Goal: Transaction & Acquisition: Purchase product/service

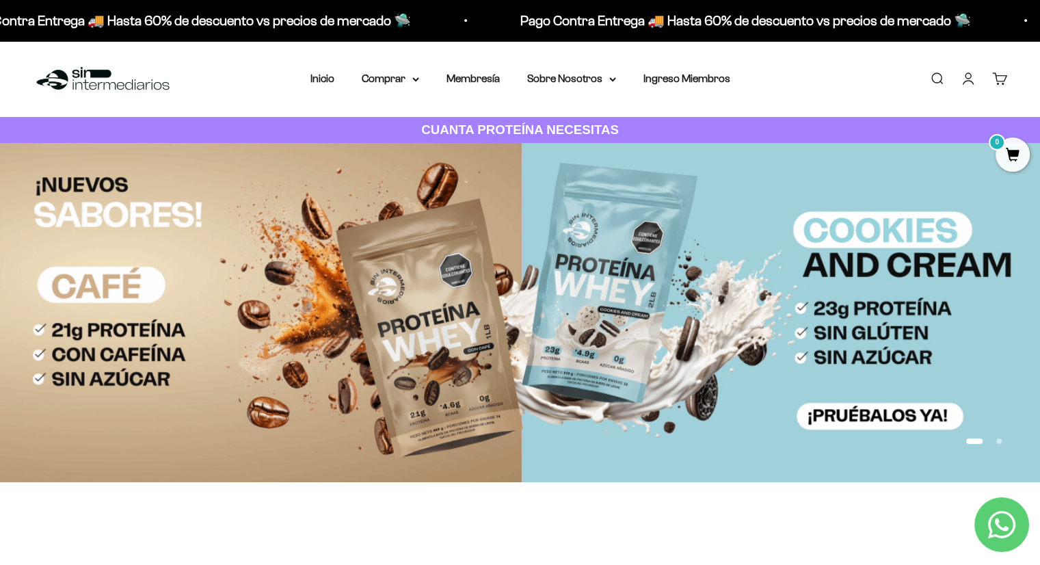
click at [700, 75] on link "Iniciar sesión" at bounding box center [968, 78] width 15 height 15
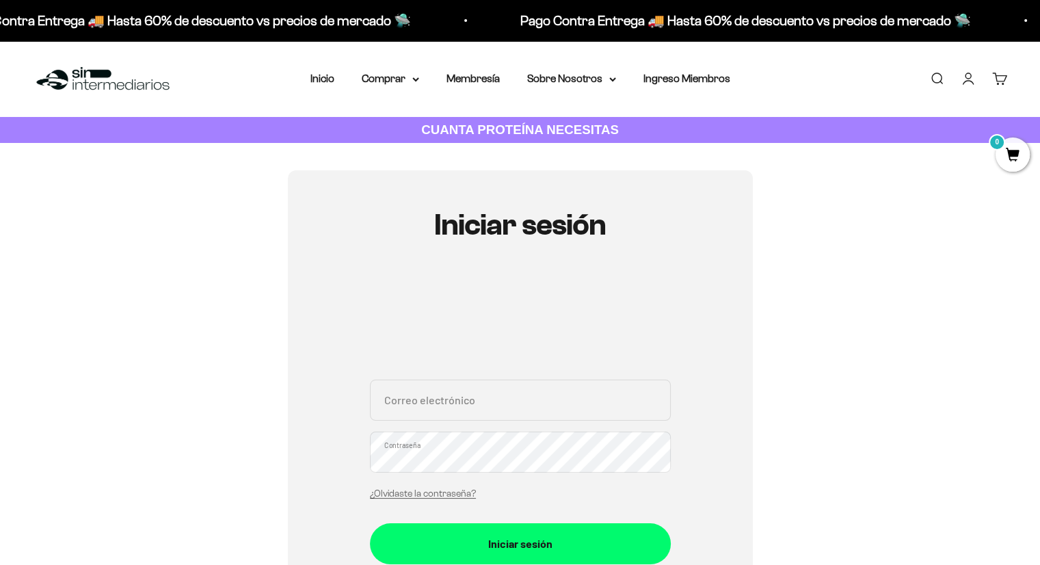
scroll to position [112, 0]
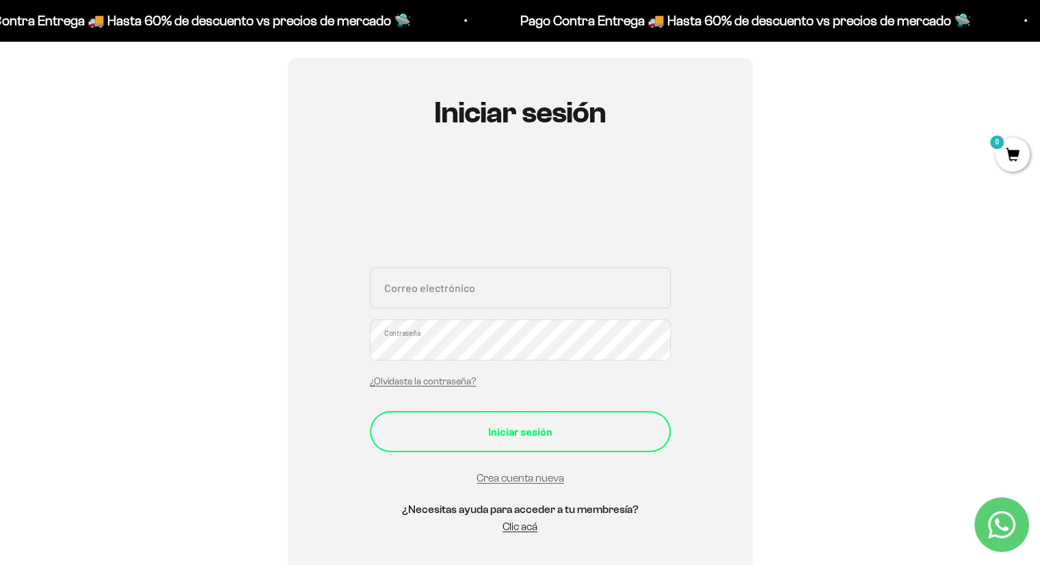
type input "andre_jimenez97@outlook.com"
click at [508, 447] on button "Iniciar sesión" at bounding box center [520, 431] width 301 height 41
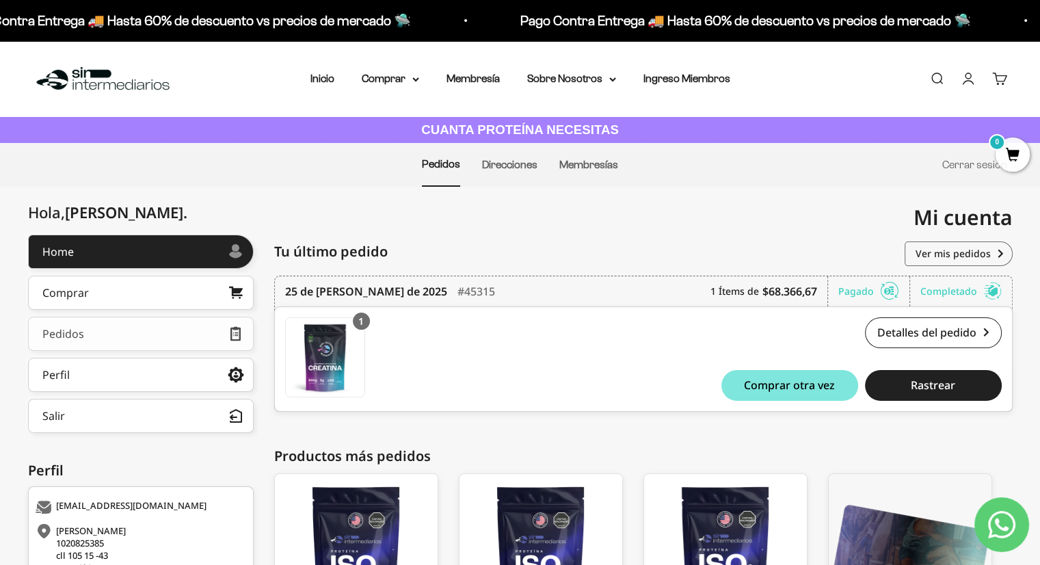
click at [200, 324] on link "Pedidos" at bounding box center [141, 334] width 226 height 34
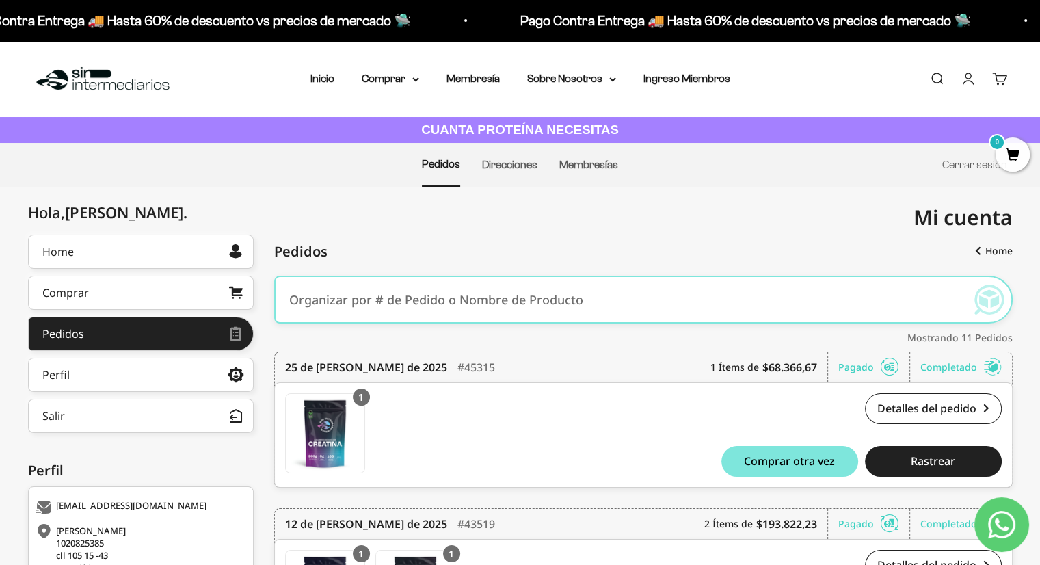
click at [935, 82] on link "Buscar" at bounding box center [937, 78] width 15 height 15
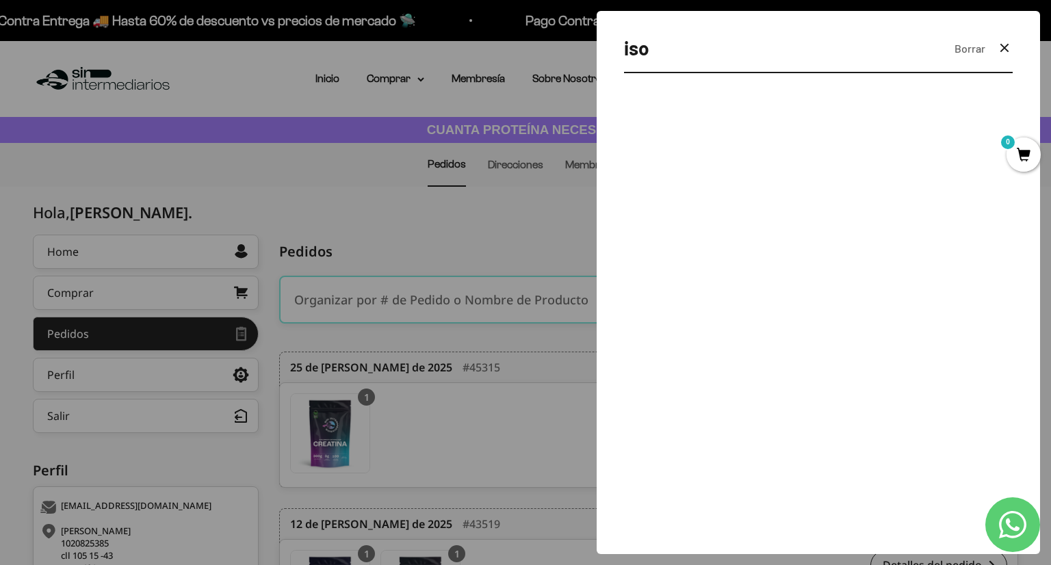
type input "iso"
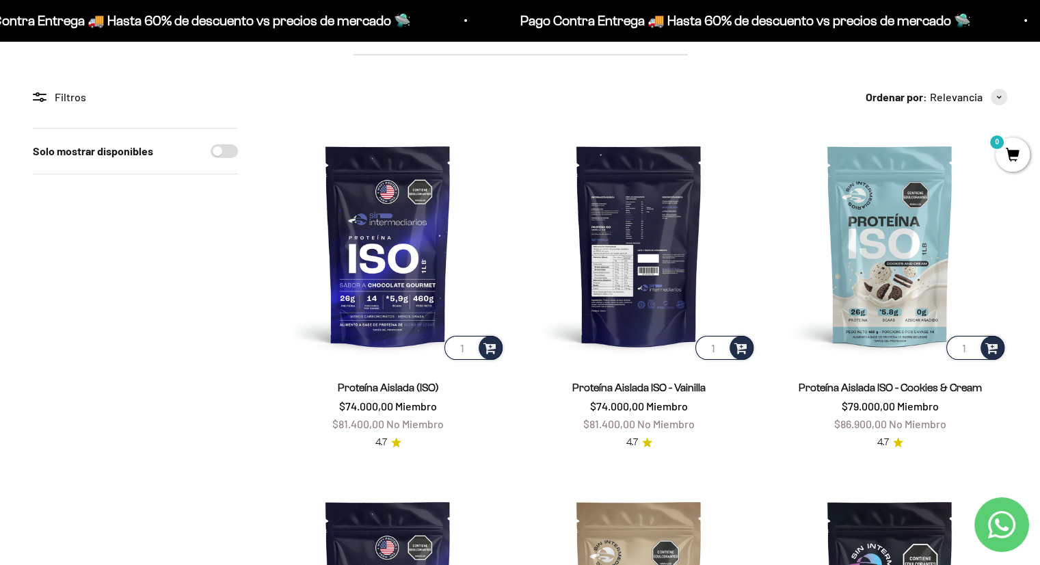
scroll to position [224, 0]
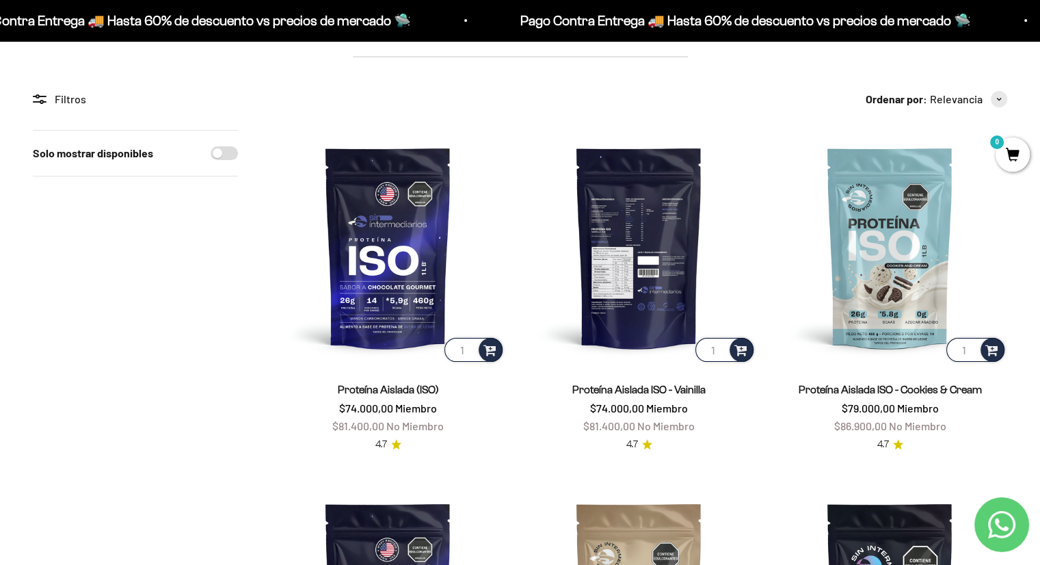
click at [629, 296] on img at bounding box center [639, 247] width 235 height 235
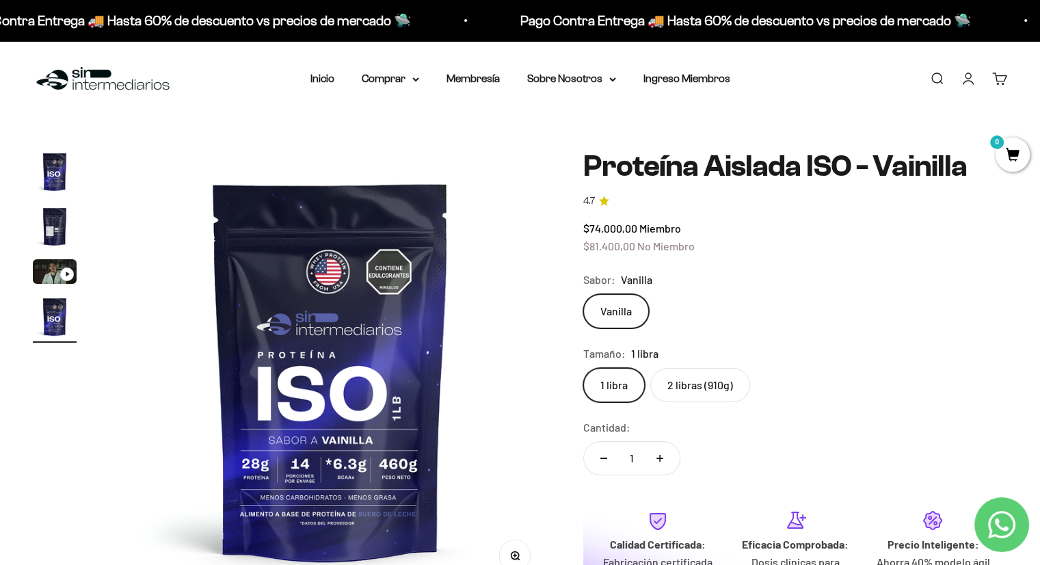
click at [694, 389] on label "2 libras (910g)" at bounding box center [700, 385] width 100 height 34
click at [583, 368] on input "2 libras (910g)" at bounding box center [583, 367] width 1 height 1
click at [603, 381] on label "1 libra" at bounding box center [614, 385] width 62 height 34
click at [583, 368] on input "1 libra" at bounding box center [583, 367] width 1 height 1
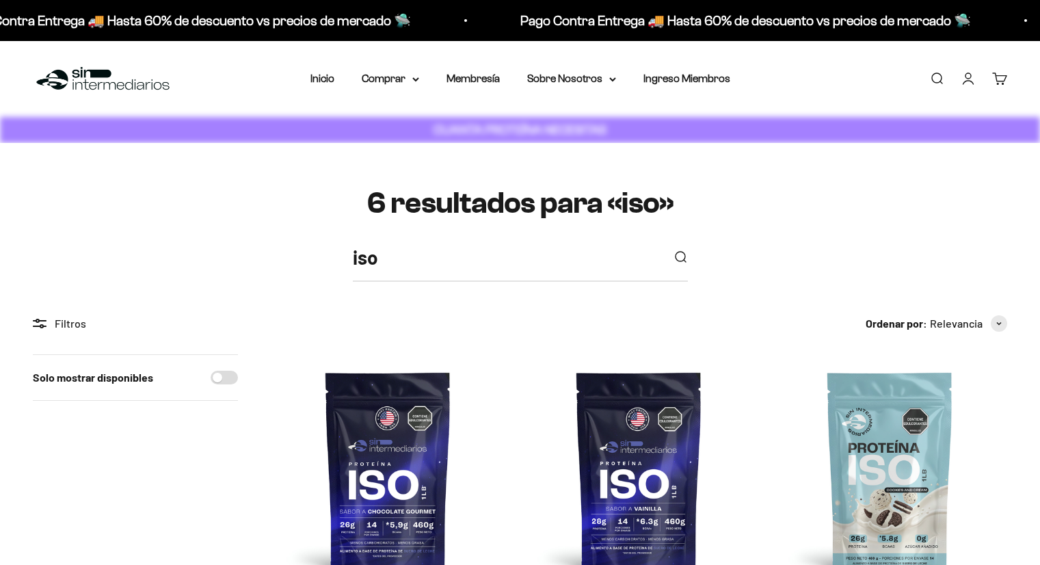
scroll to position [224, 0]
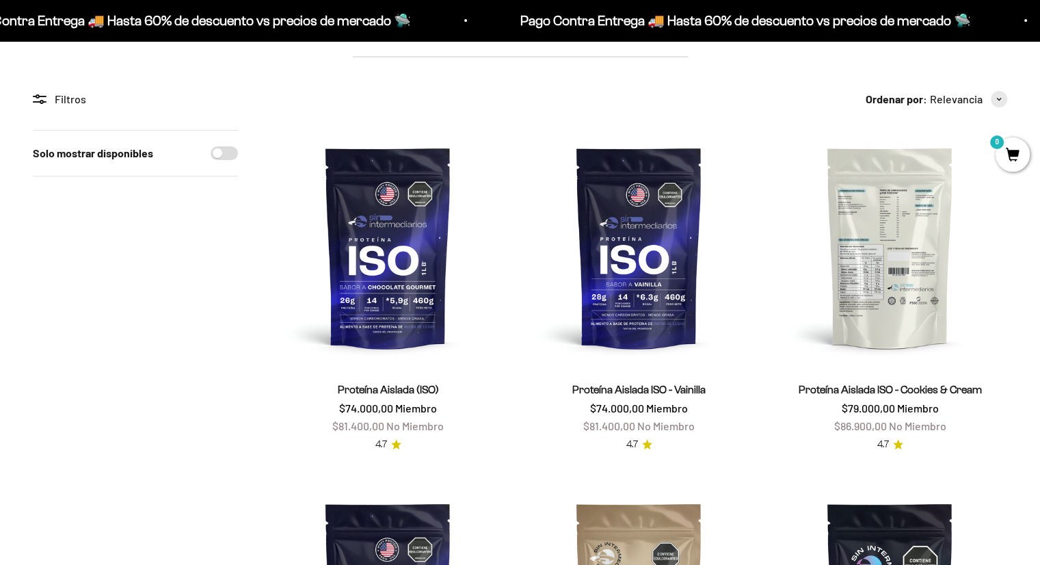
click at [858, 280] on img at bounding box center [890, 247] width 235 height 235
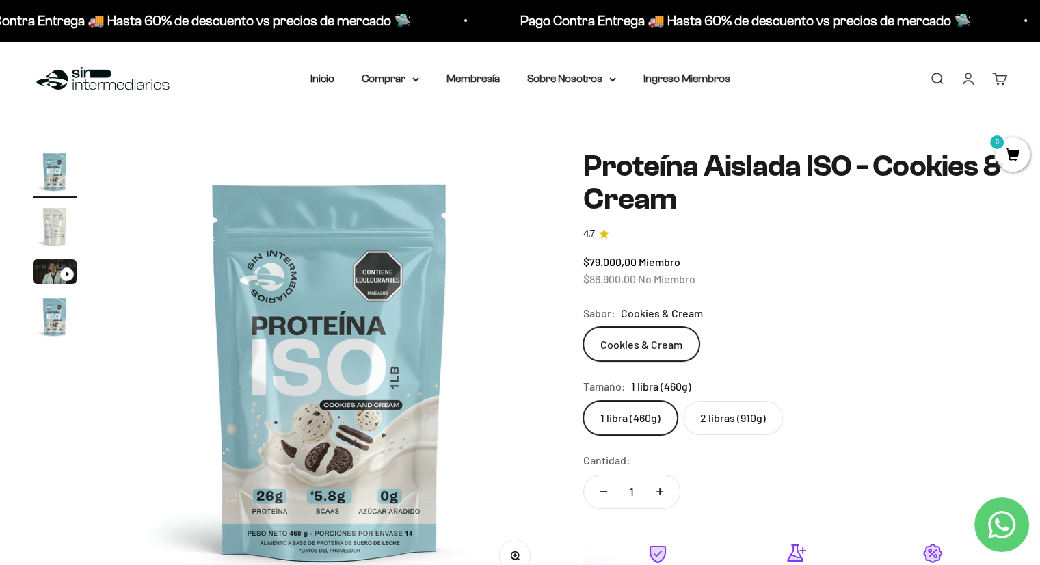
click at [57, 241] on img "Ir al artículo 2" at bounding box center [55, 227] width 44 height 44
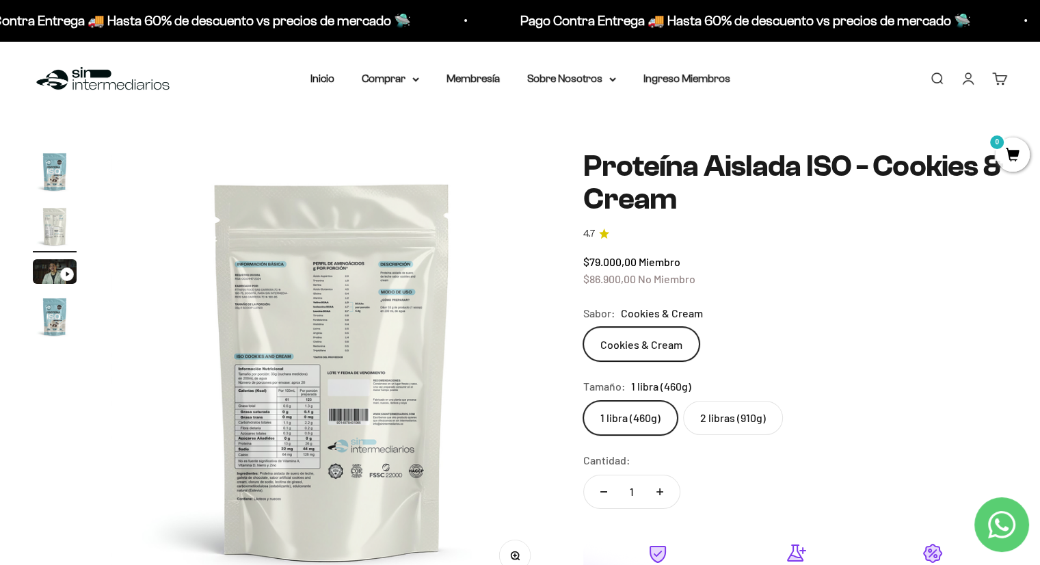
scroll to position [0, 458]
click at [59, 307] on img "Ir al artículo 4" at bounding box center [55, 317] width 44 height 44
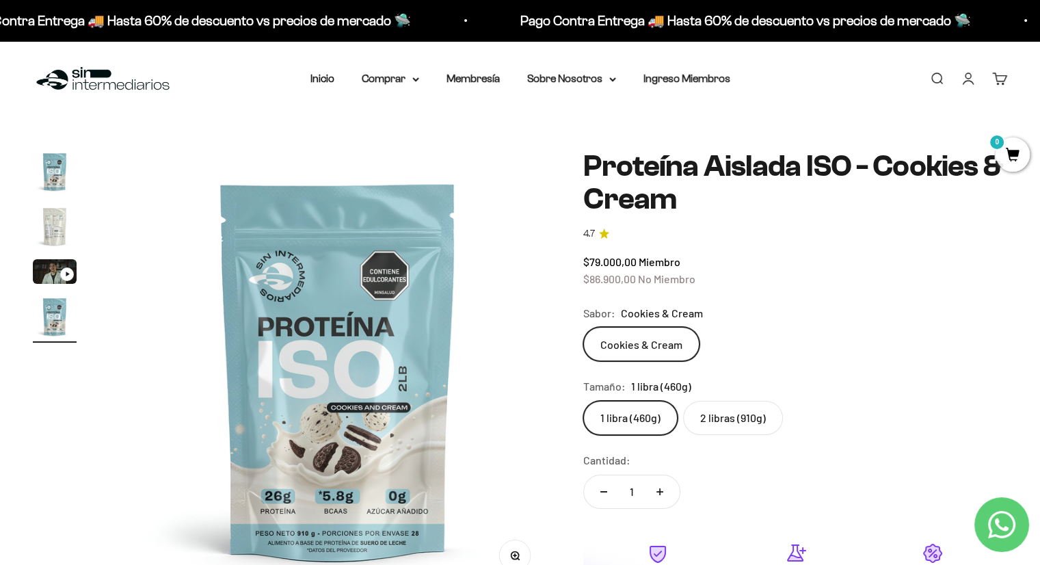
scroll to position [0, 1373]
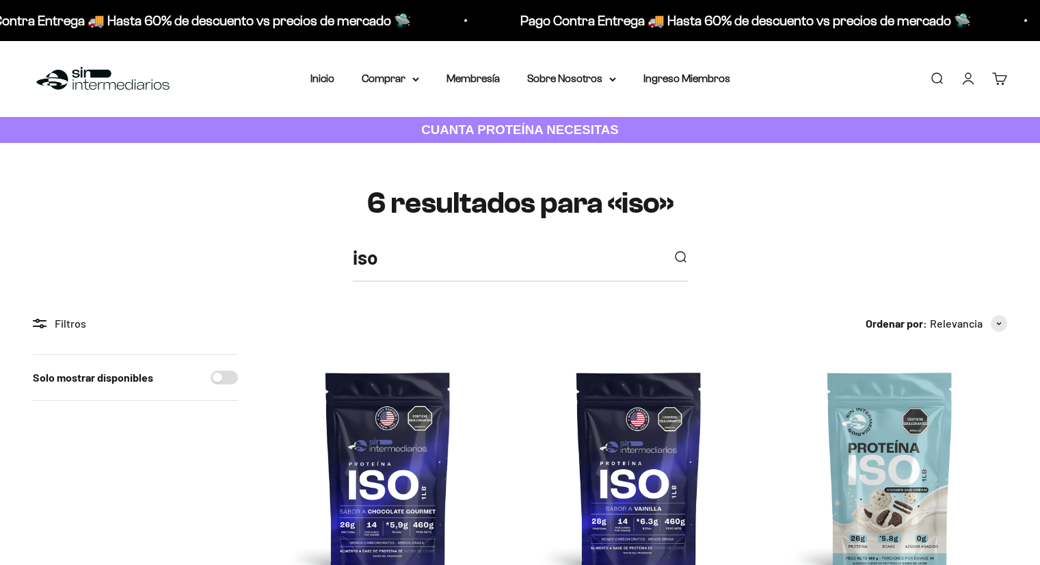
scroll to position [224, 0]
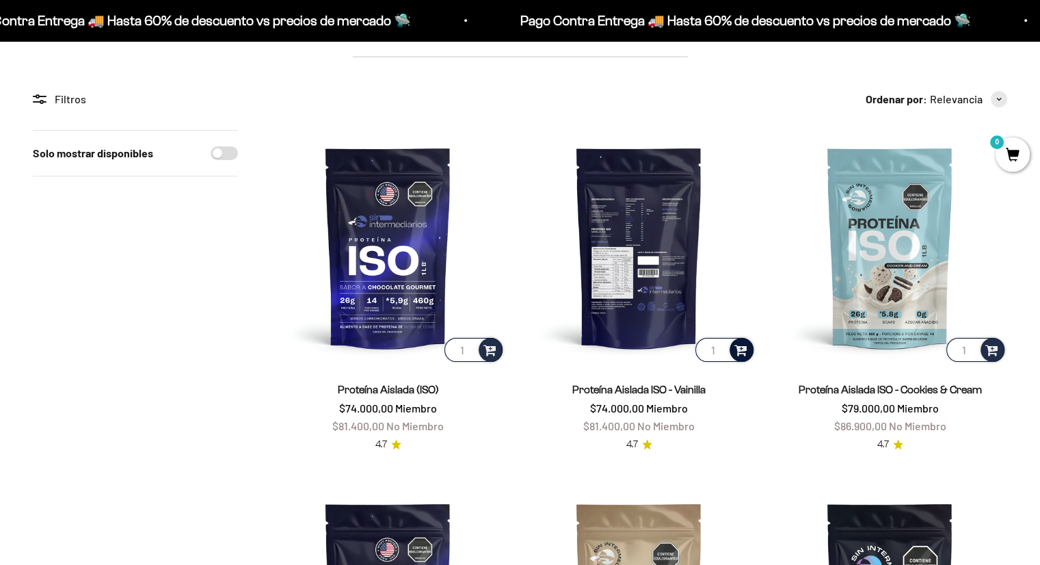
click at [736, 346] on span at bounding box center [741, 349] width 13 height 16
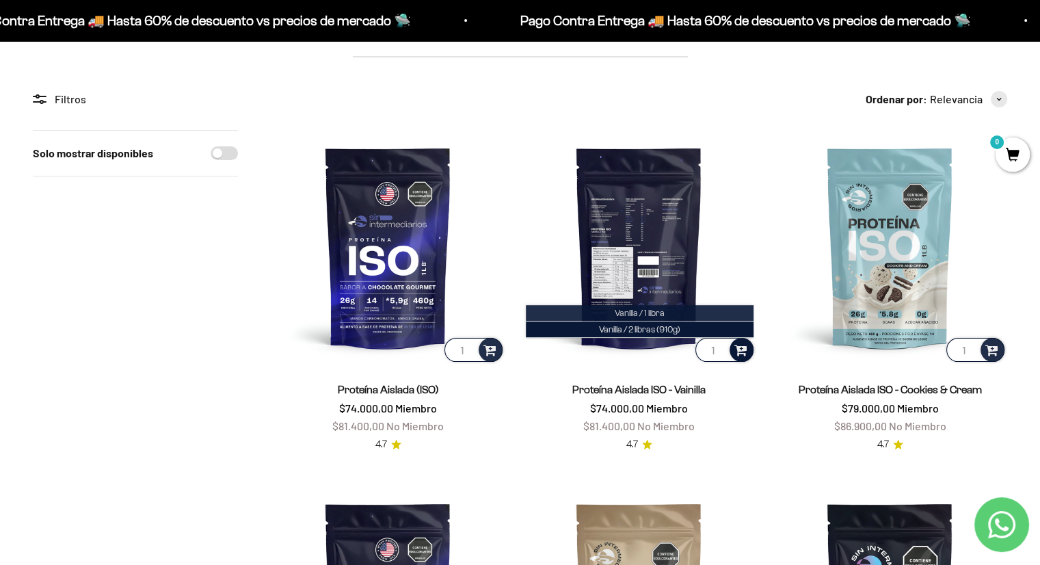
click at [668, 308] on li "Vanilla / 1 libra" at bounding box center [640, 313] width 228 height 16
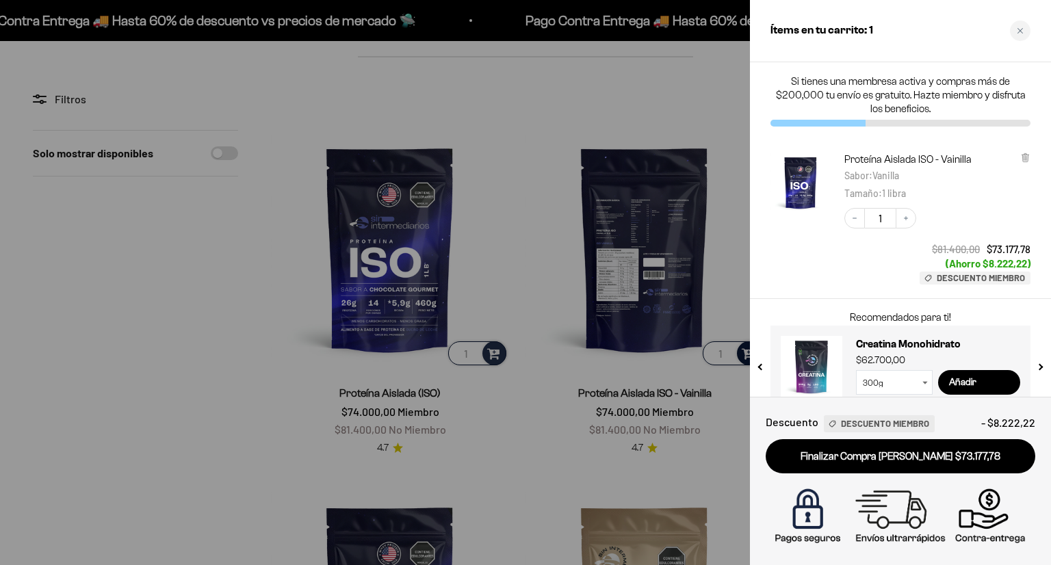
click at [107, 378] on div at bounding box center [525, 282] width 1051 height 565
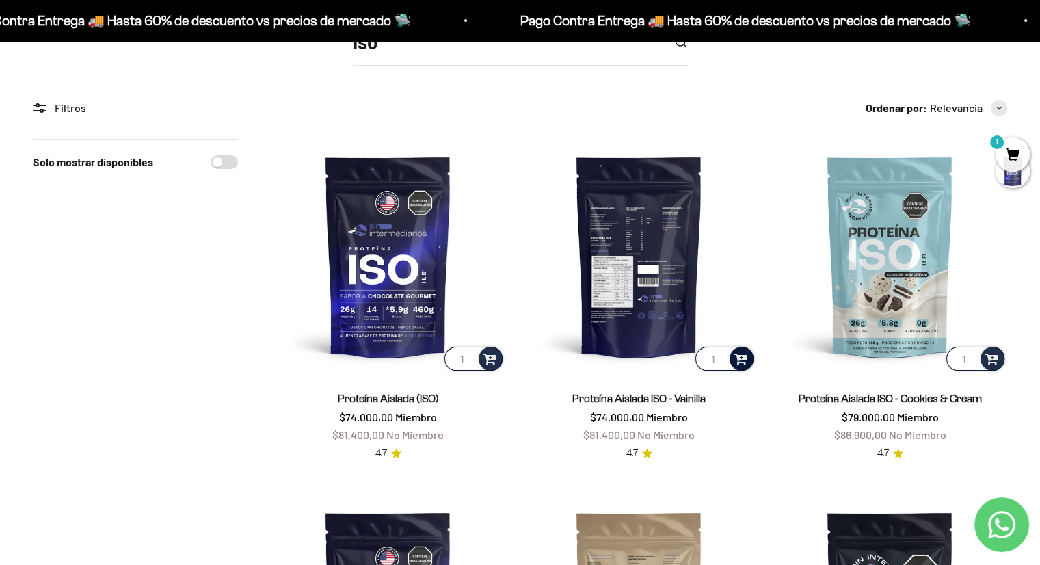
scroll to position [216, 0]
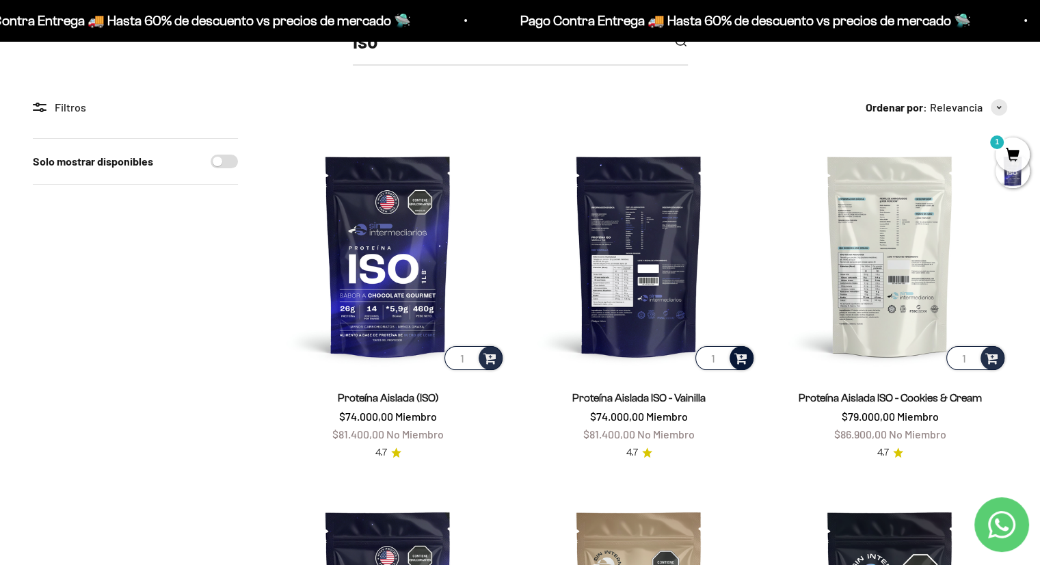
click at [888, 300] on img at bounding box center [890, 255] width 235 height 235
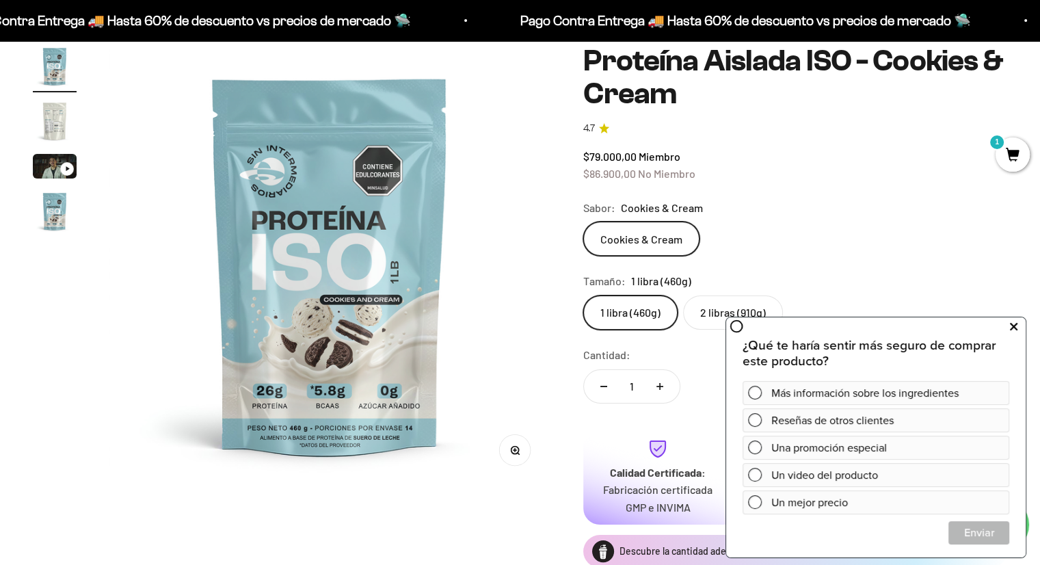
click at [1005, 331] on button at bounding box center [1013, 327] width 25 height 22
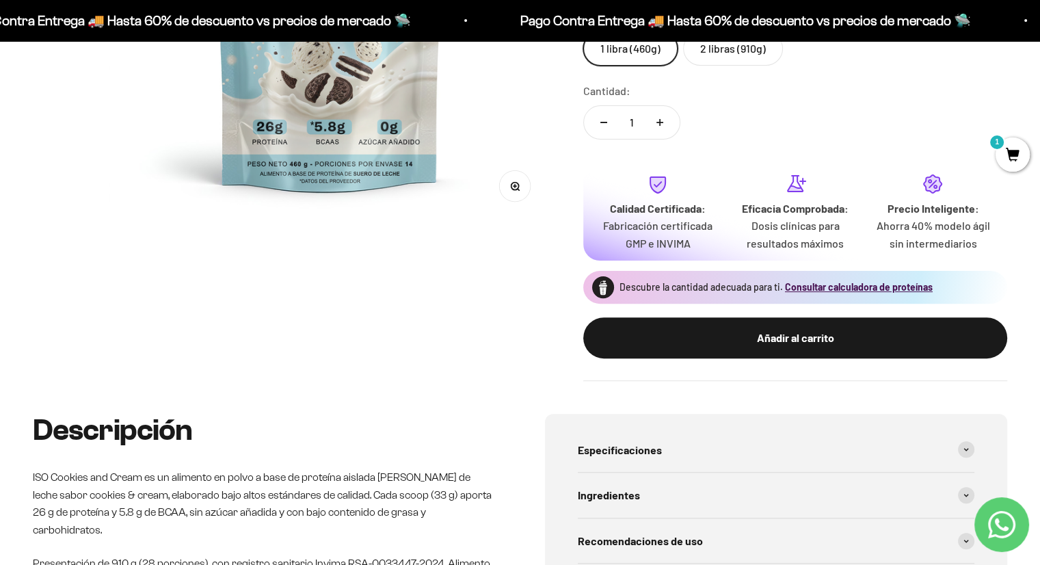
scroll to position [371, 0]
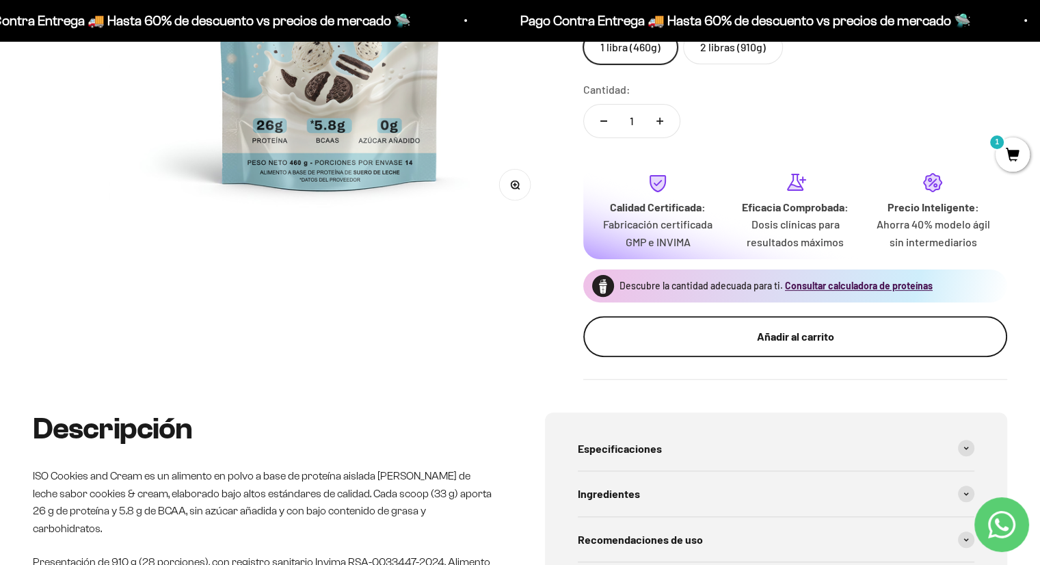
click at [798, 334] on div "Añadir al carrito" at bounding box center [795, 337] width 369 height 18
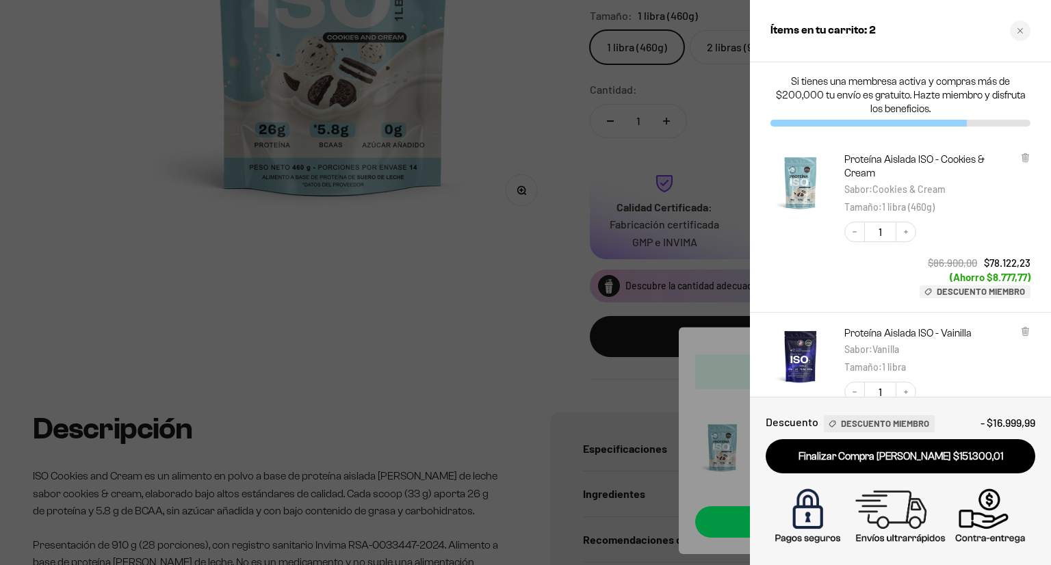
click at [440, 298] on div at bounding box center [525, 282] width 1051 height 565
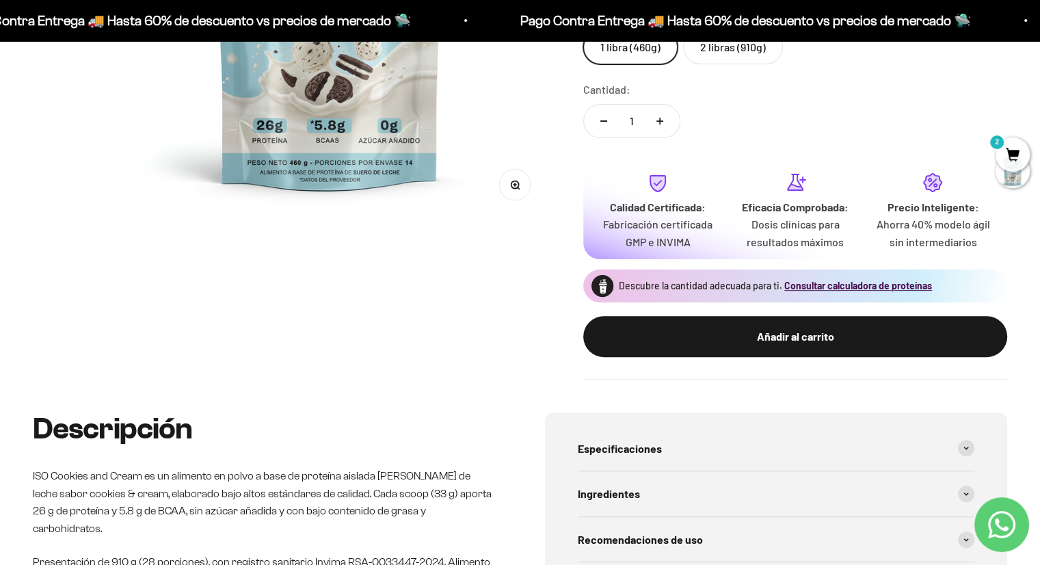
scroll to position [0, 0]
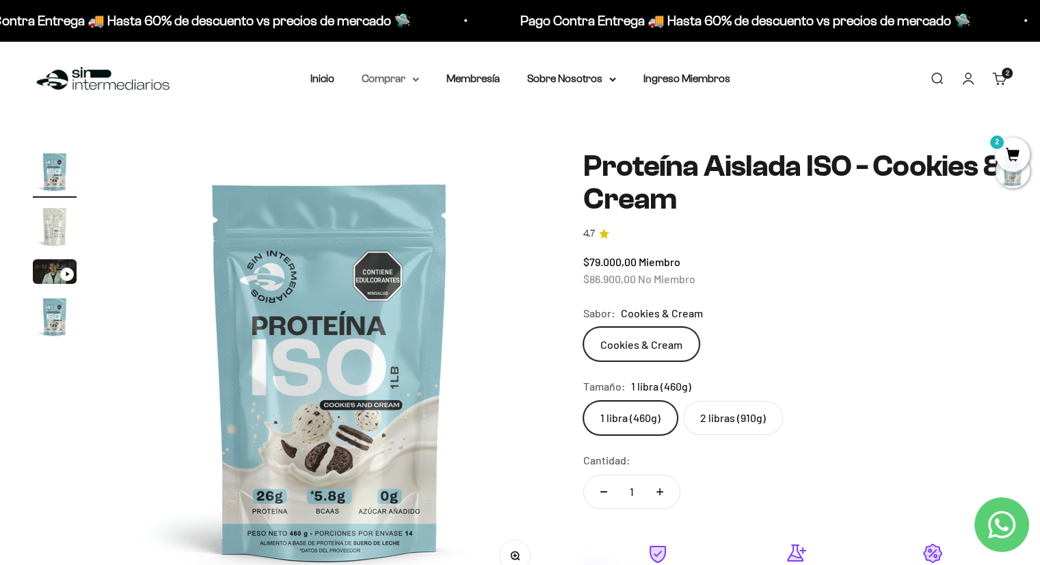
click at [397, 77] on summary "Comprar" at bounding box center [390, 79] width 57 height 18
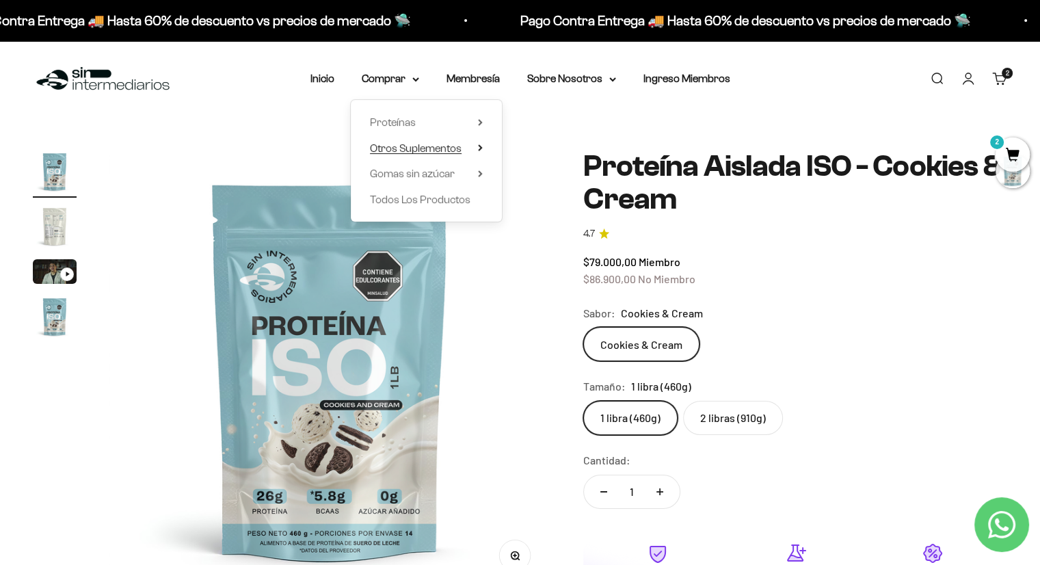
click at [420, 151] on span "Otros Suplementos" at bounding box center [416, 148] width 92 height 12
click at [427, 173] on span "Gomas sin azúcar" at bounding box center [412, 174] width 85 height 12
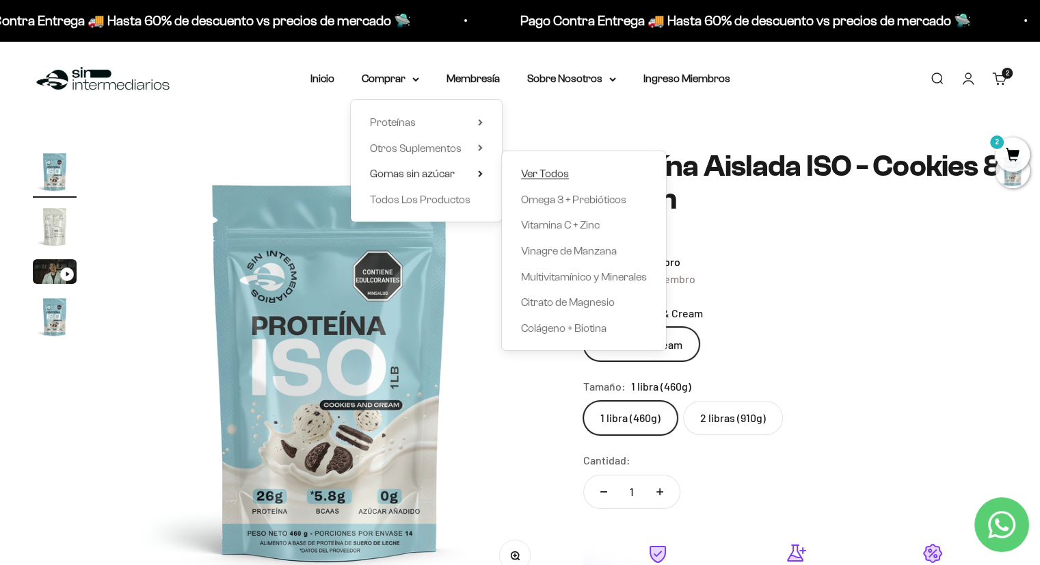
click at [544, 173] on span "Ver Todos" at bounding box center [545, 174] width 48 height 12
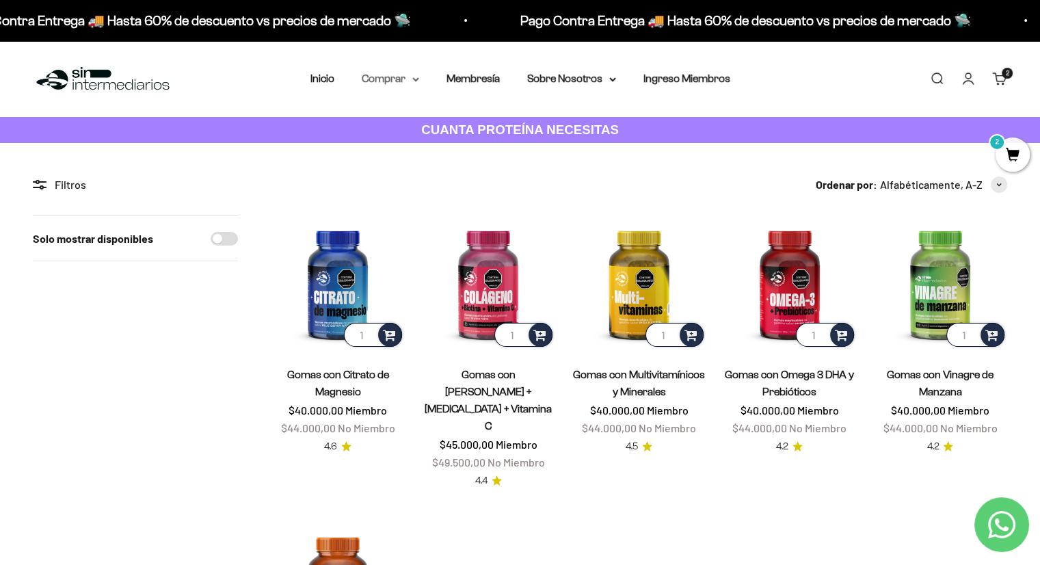
click at [393, 76] on summary "Comprar" at bounding box center [390, 79] width 57 height 18
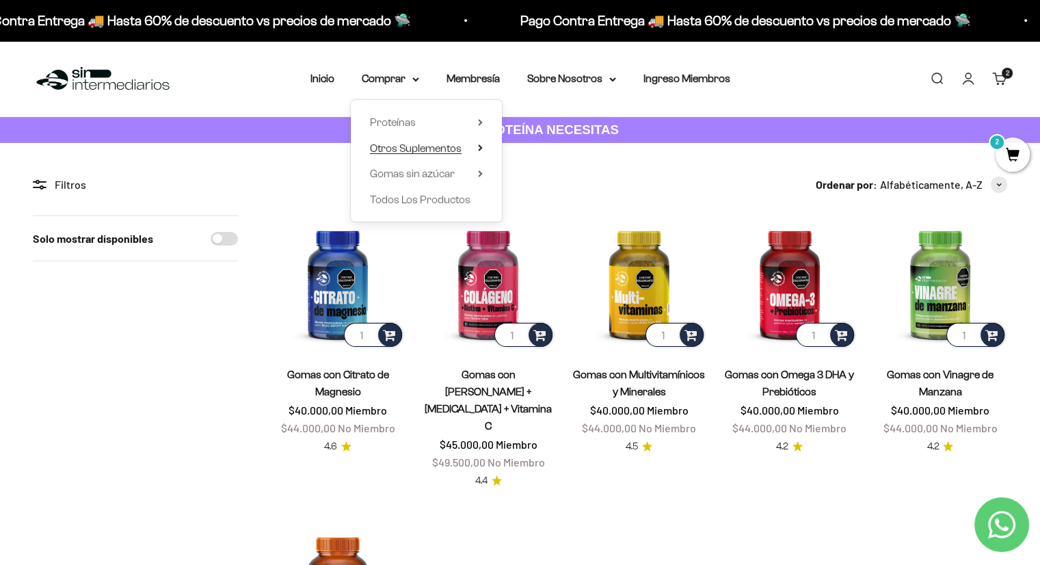
click at [443, 146] on span "Otros Suplementos" at bounding box center [416, 148] width 92 height 12
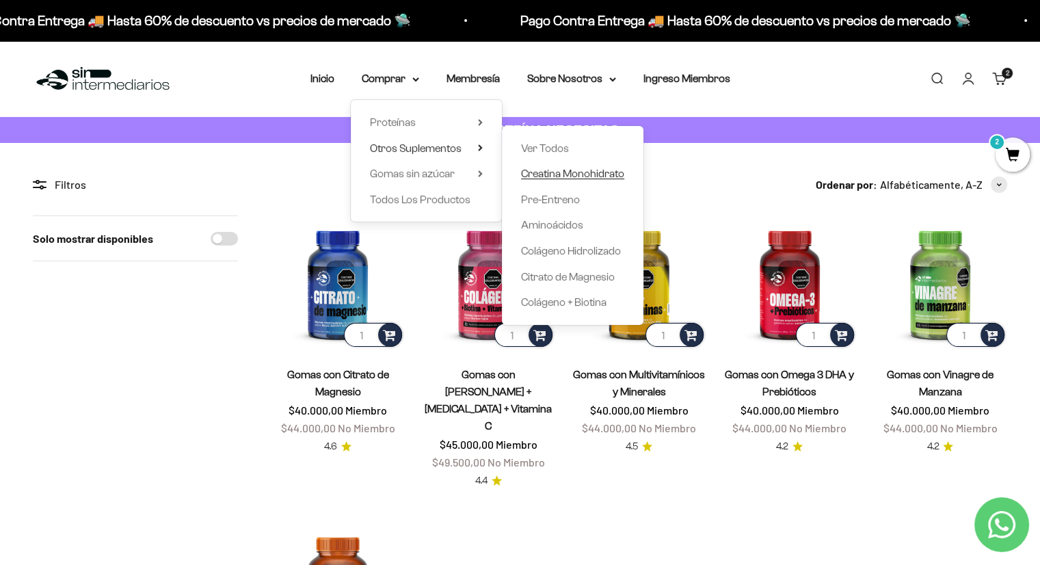
click at [561, 171] on span "Creatina Monohidrato" at bounding box center [572, 174] width 103 height 12
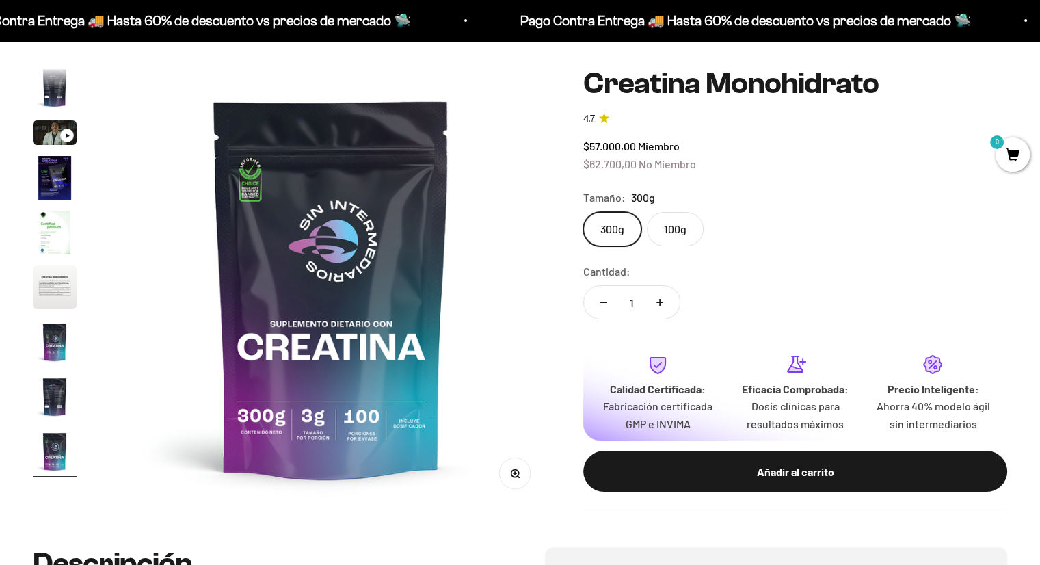
scroll to position [117, 0]
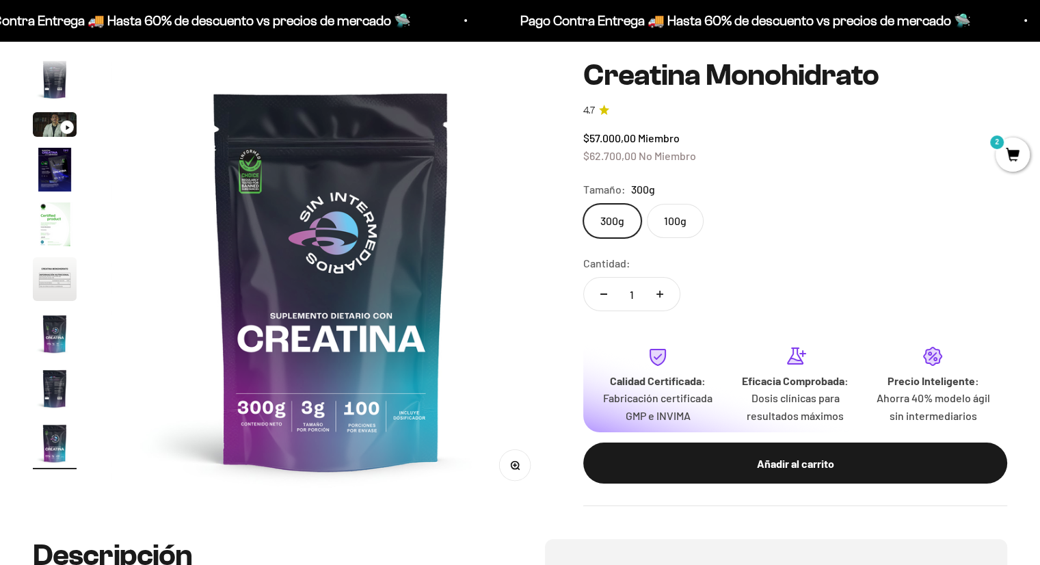
click at [679, 222] on label "100g" at bounding box center [675, 221] width 57 height 34
click at [583, 204] on input "100g" at bounding box center [583, 203] width 1 height 1
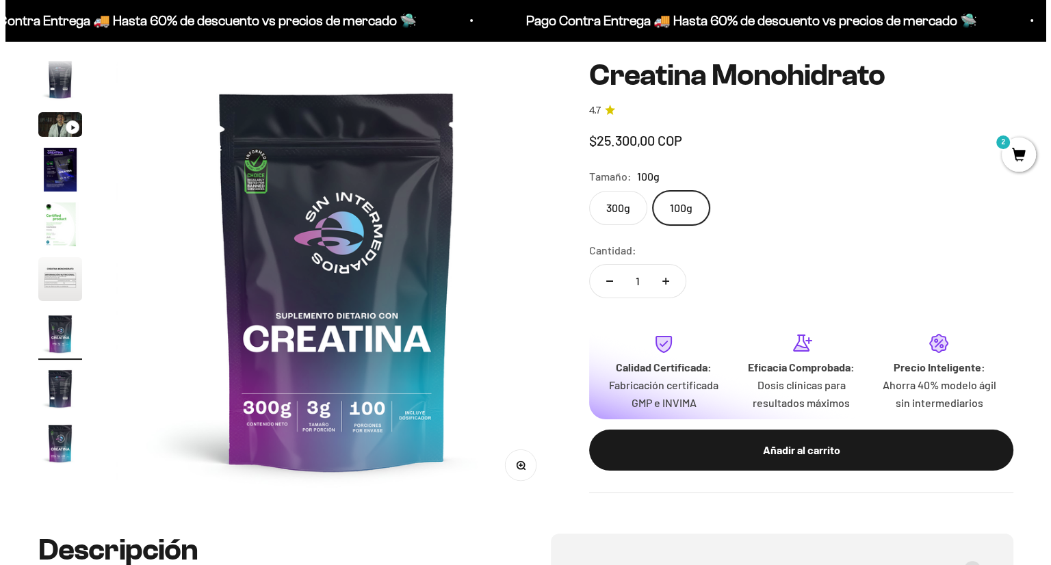
scroll to position [0, 2746]
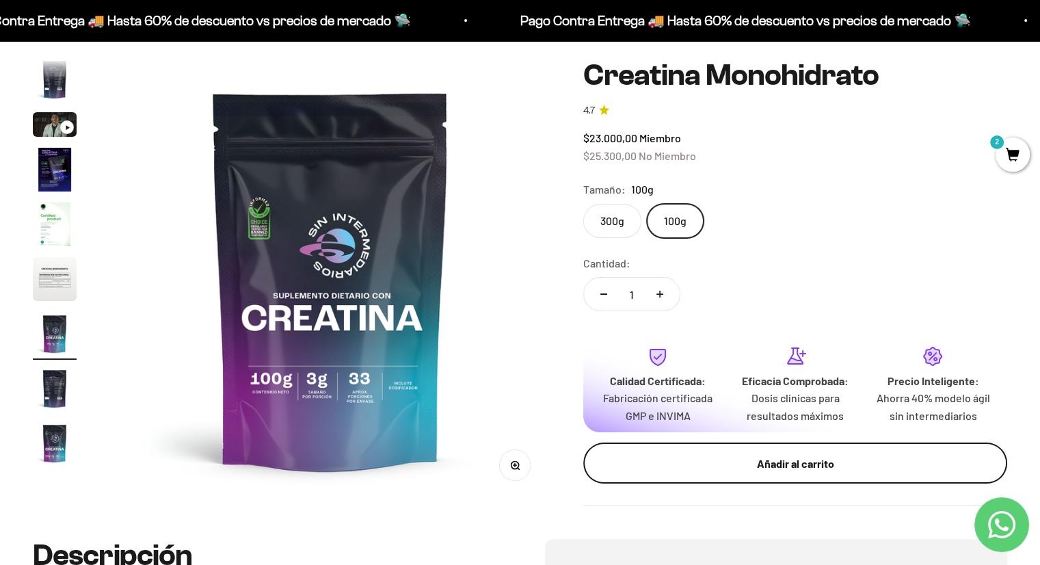
click at [795, 463] on div "Añadir al carrito" at bounding box center [795, 464] width 369 height 18
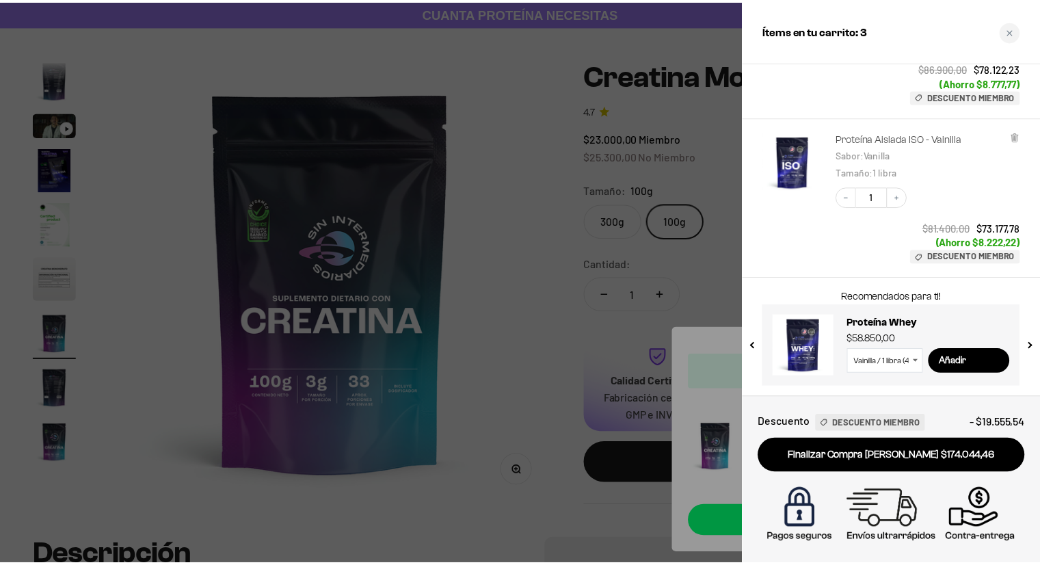
scroll to position [338, 0]
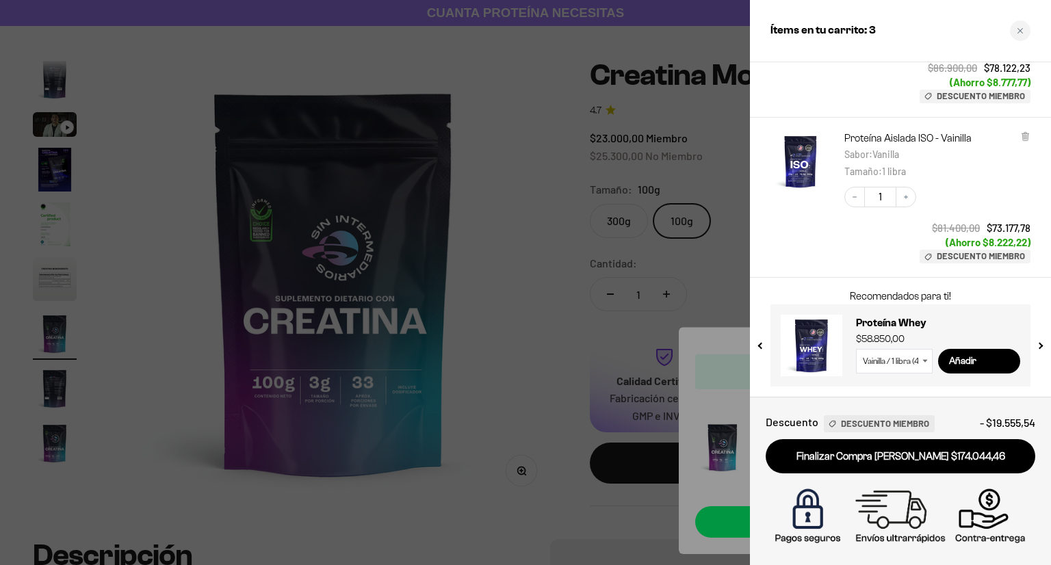
click at [531, 378] on div at bounding box center [525, 282] width 1051 height 565
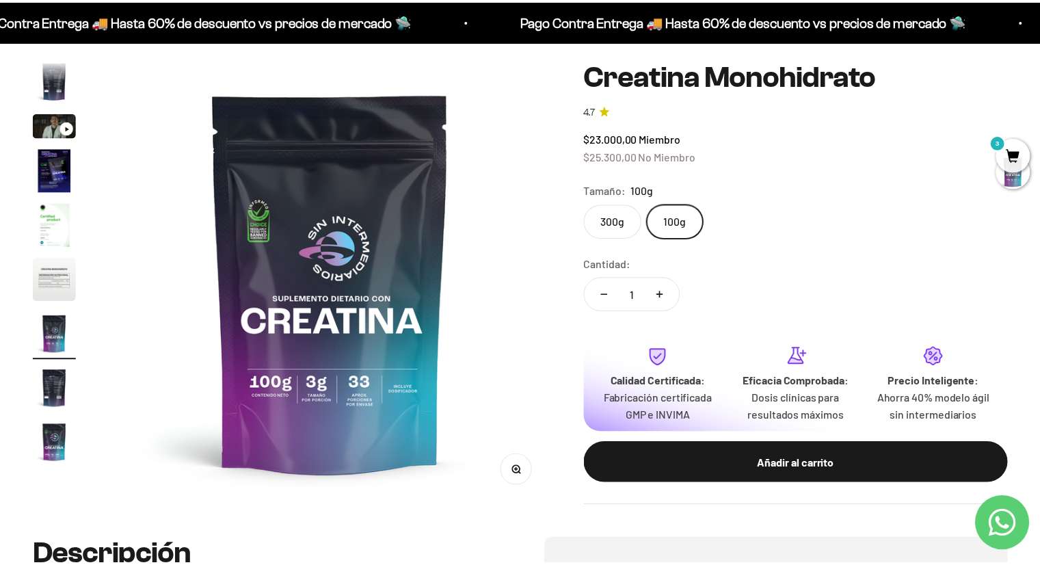
scroll to position [0, 2746]
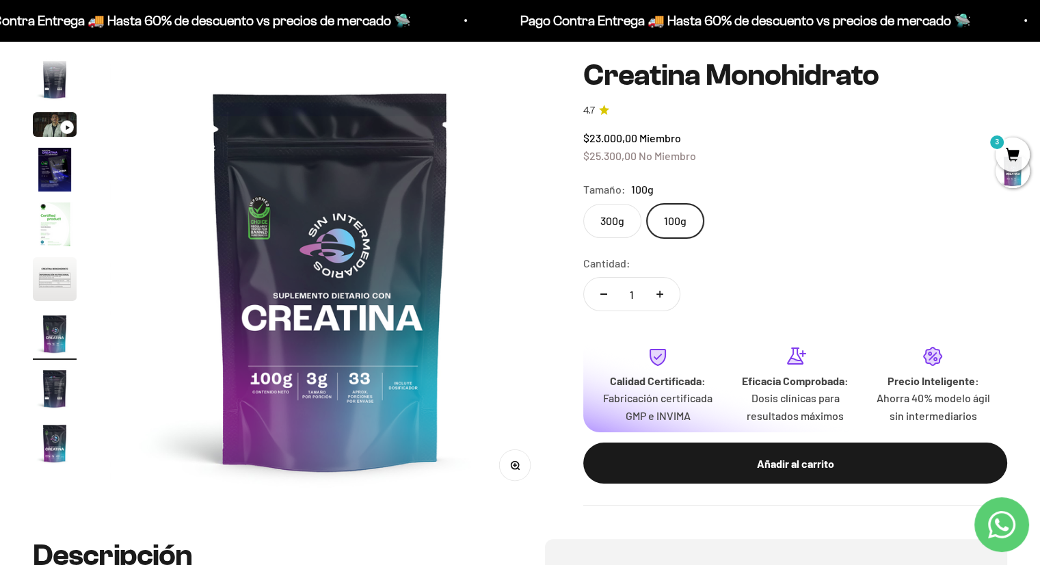
click at [618, 209] on label "300g" at bounding box center [612, 221] width 58 height 34
click at [583, 204] on input "300g" at bounding box center [583, 203] width 1 height 1
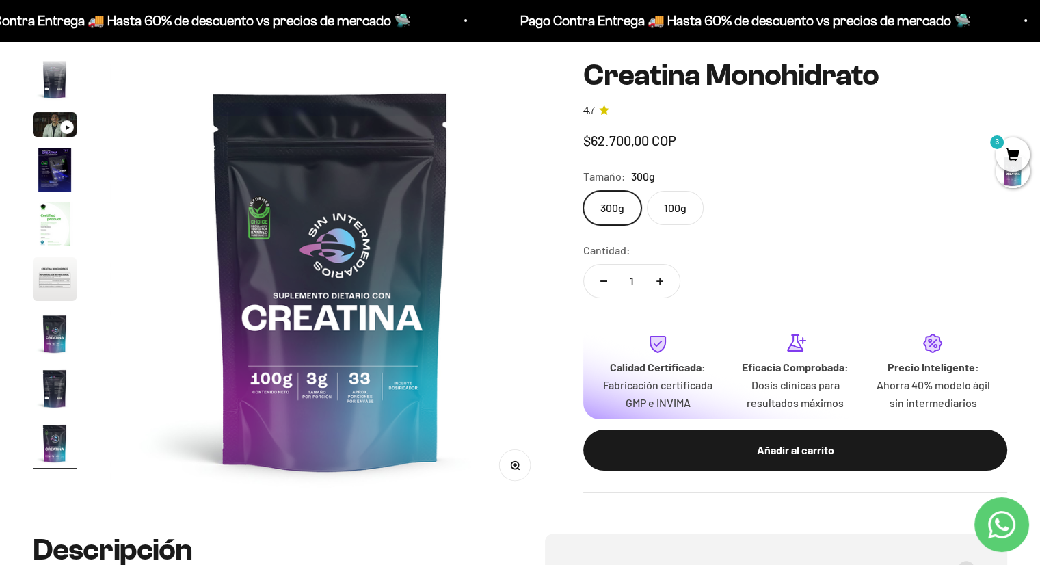
scroll to position [0, 3661]
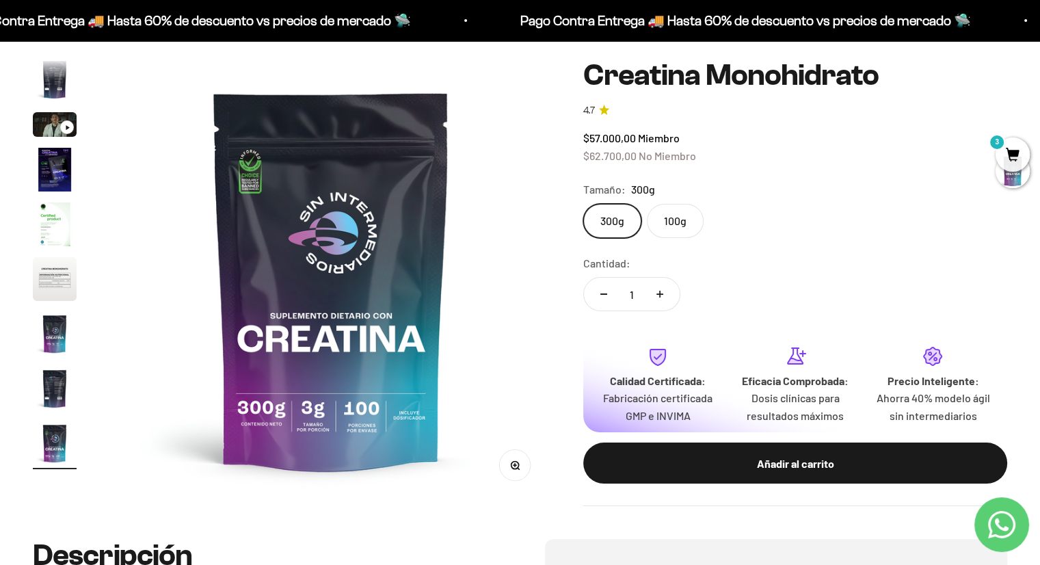
click at [649, 211] on label "100g" at bounding box center [675, 221] width 57 height 34
click at [583, 204] on input "100g" at bounding box center [583, 203] width 1 height 1
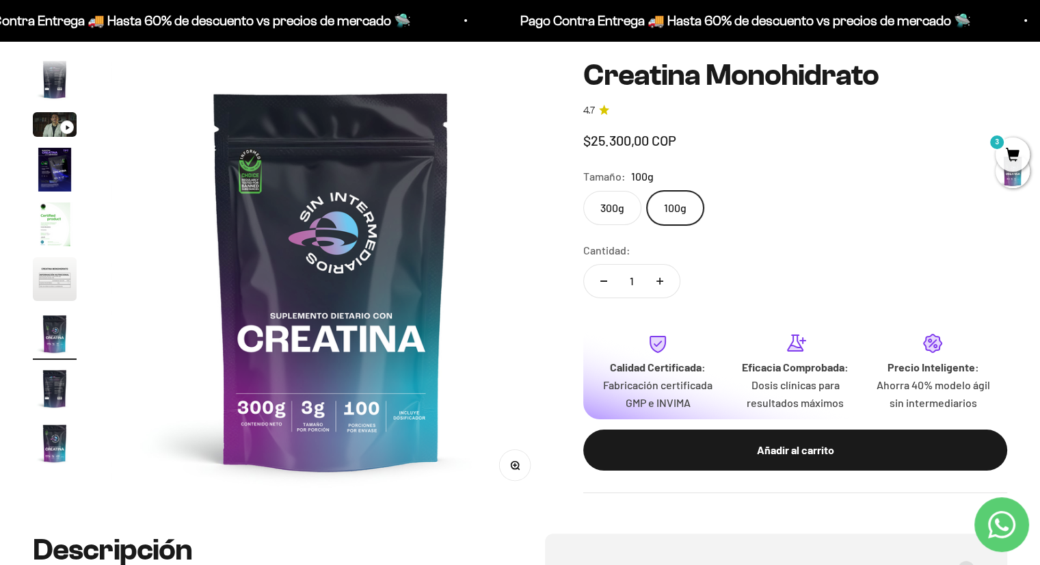
scroll to position [0, 2746]
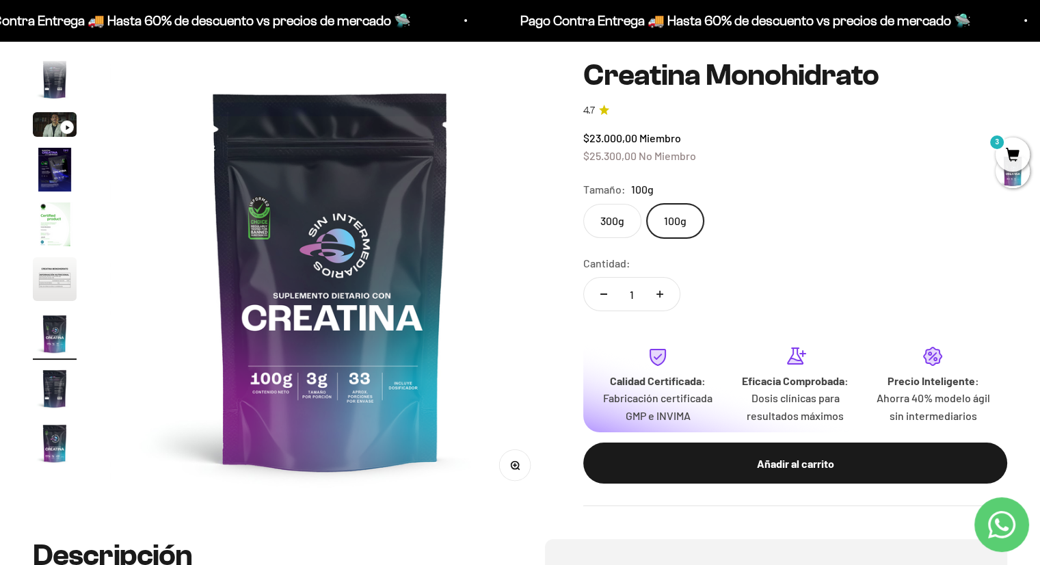
click at [624, 211] on label "300g" at bounding box center [612, 221] width 58 height 34
click at [583, 204] on input "300g" at bounding box center [583, 203] width 1 height 1
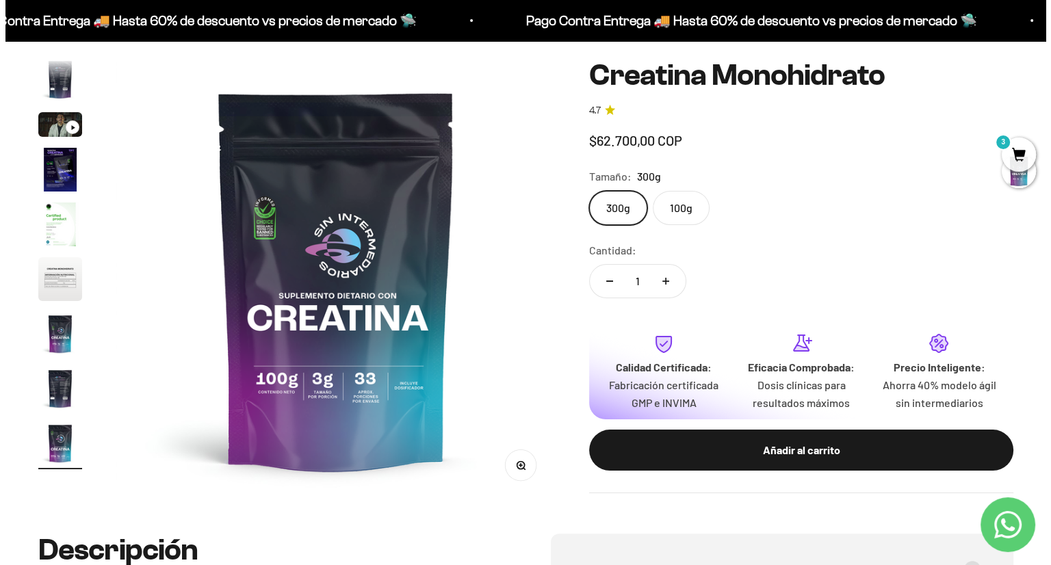
scroll to position [0, 3661]
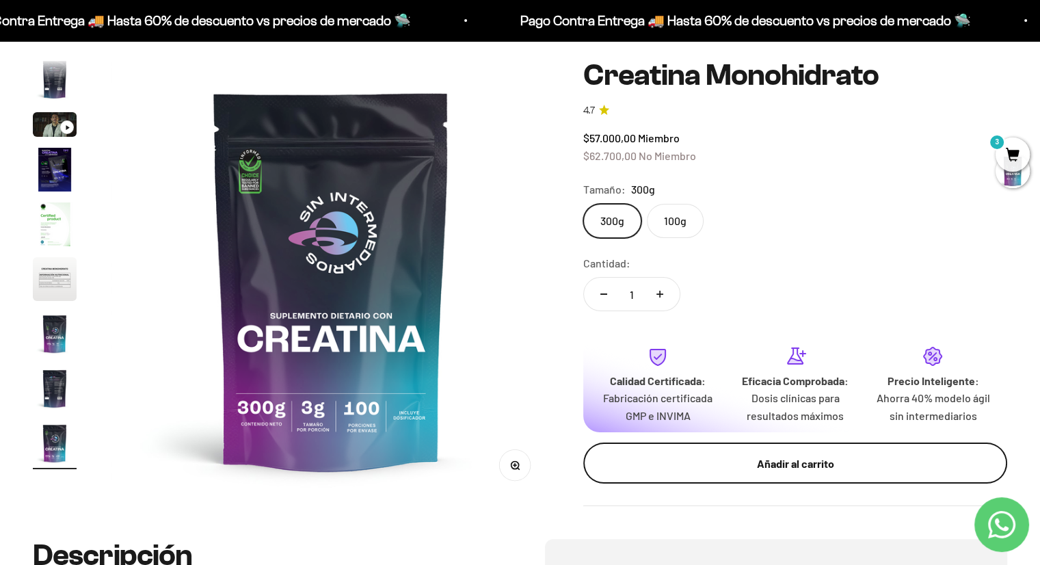
click at [809, 455] on div "Añadir al carrito" at bounding box center [795, 464] width 369 height 18
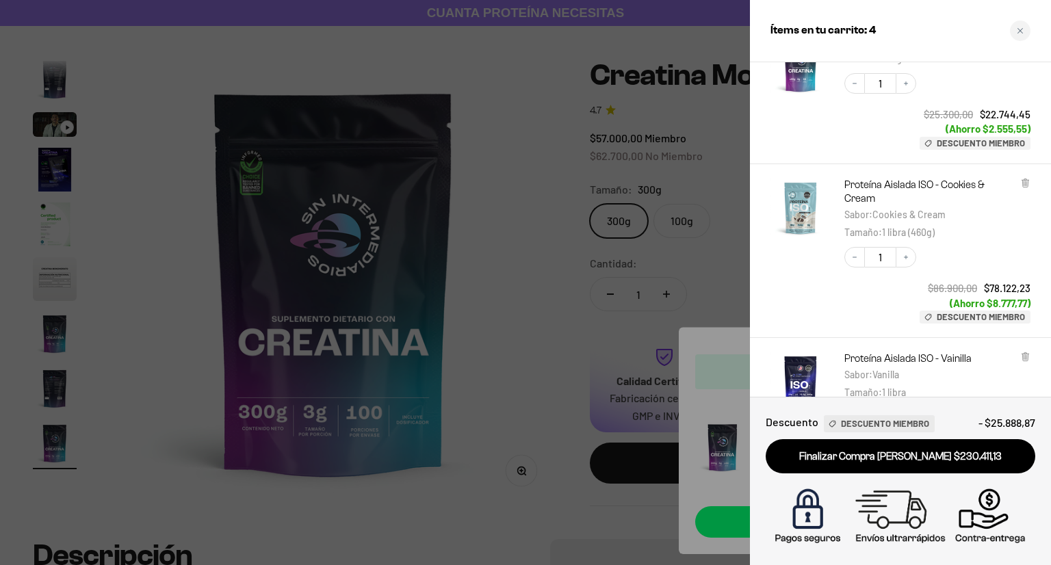
scroll to position [43, 0]
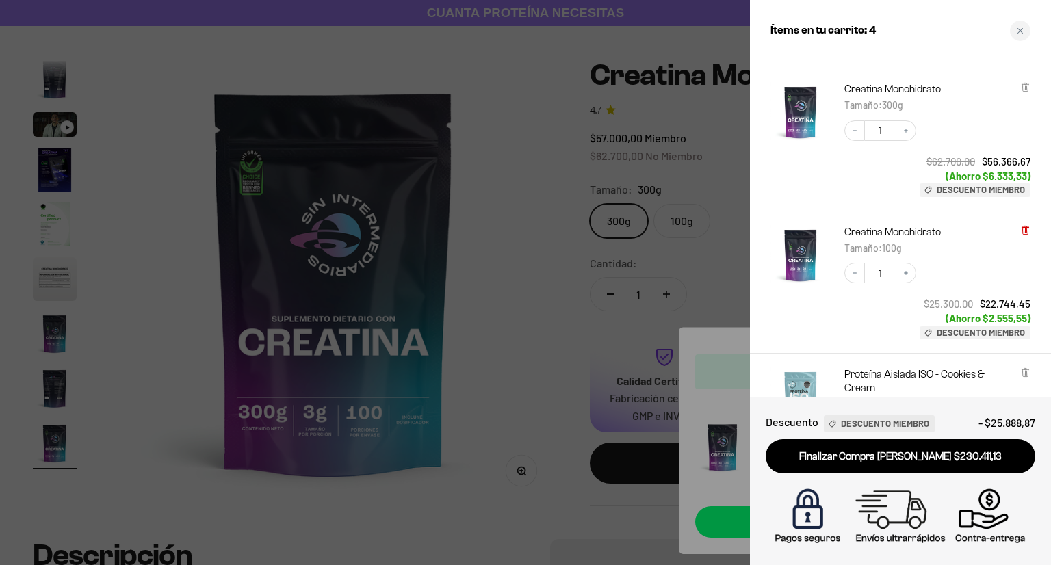
click at [1028, 228] on icon at bounding box center [1025, 230] width 10 height 10
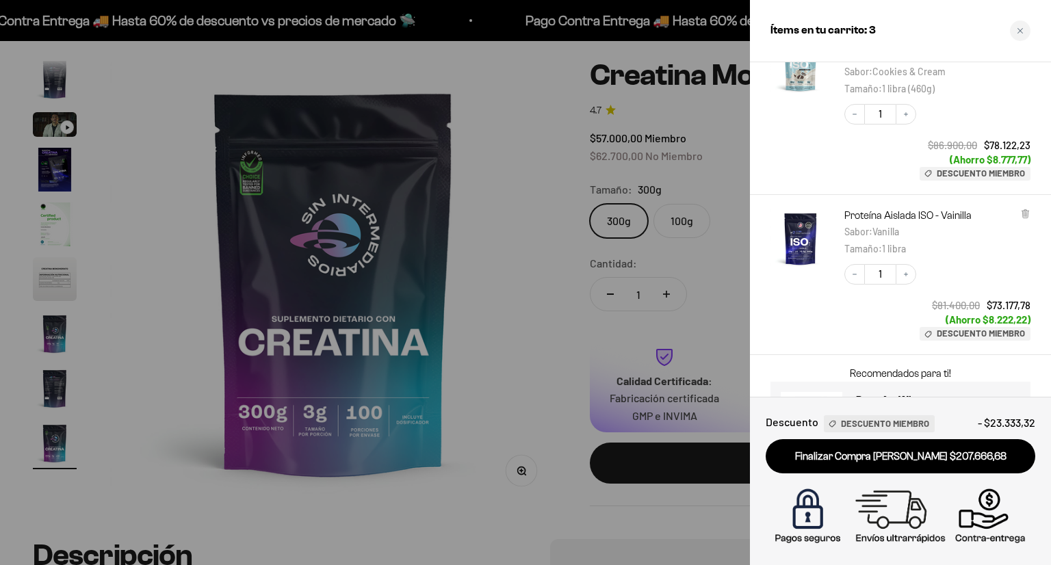
scroll to position [0, 0]
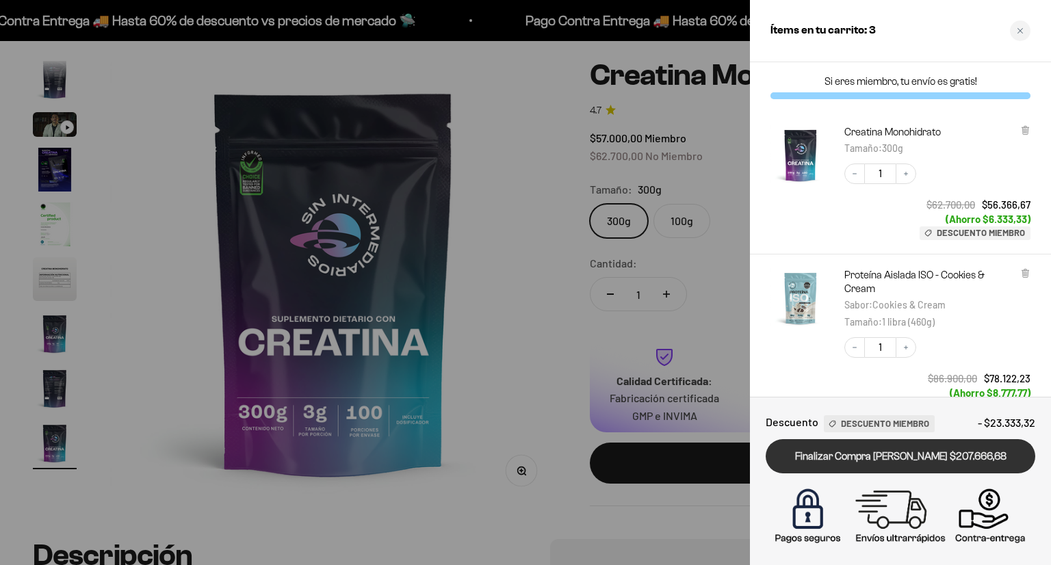
click at [855, 462] on link "Finalizar Compra [PERSON_NAME] $207.666,68" at bounding box center [899, 456] width 269 height 35
